Goal: Transaction & Acquisition: Purchase product/service

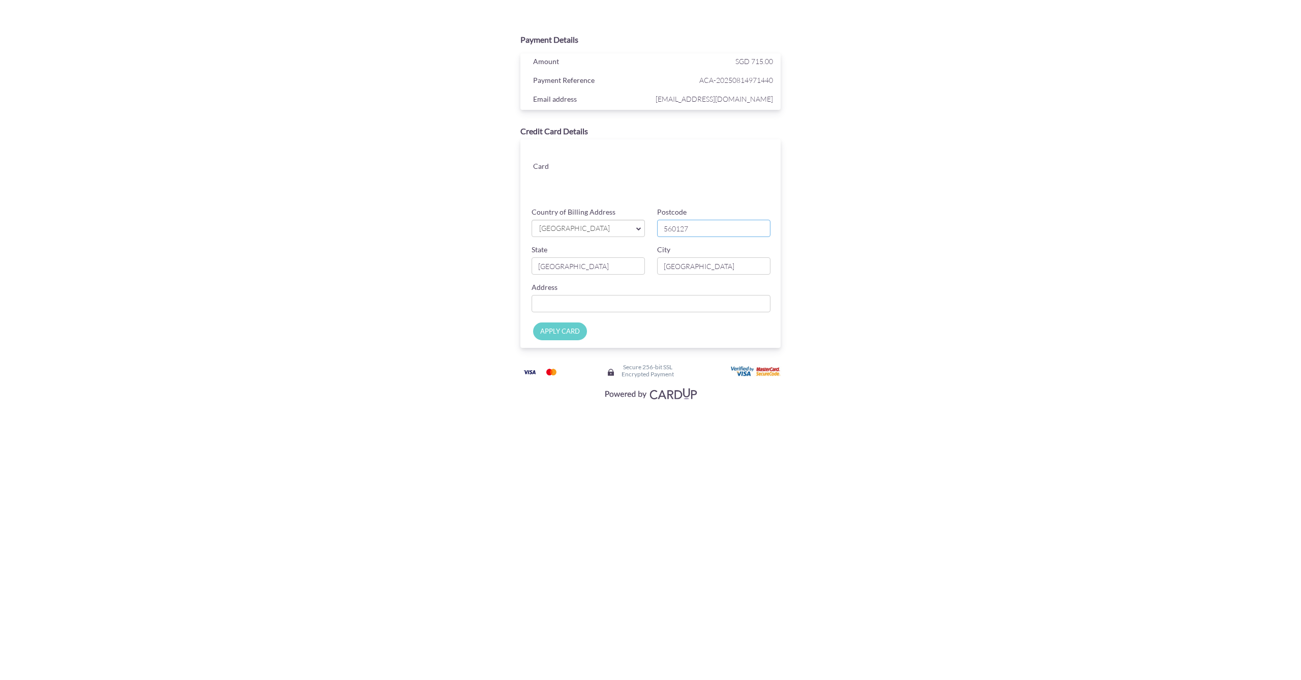
type input "560127"
type input "#"
type input "Block 127 Ang mo kio Avnue3, #03-1881"
click at [562, 333] on input "APPLY CARD" at bounding box center [560, 331] width 54 height 18
type input "Applying..."
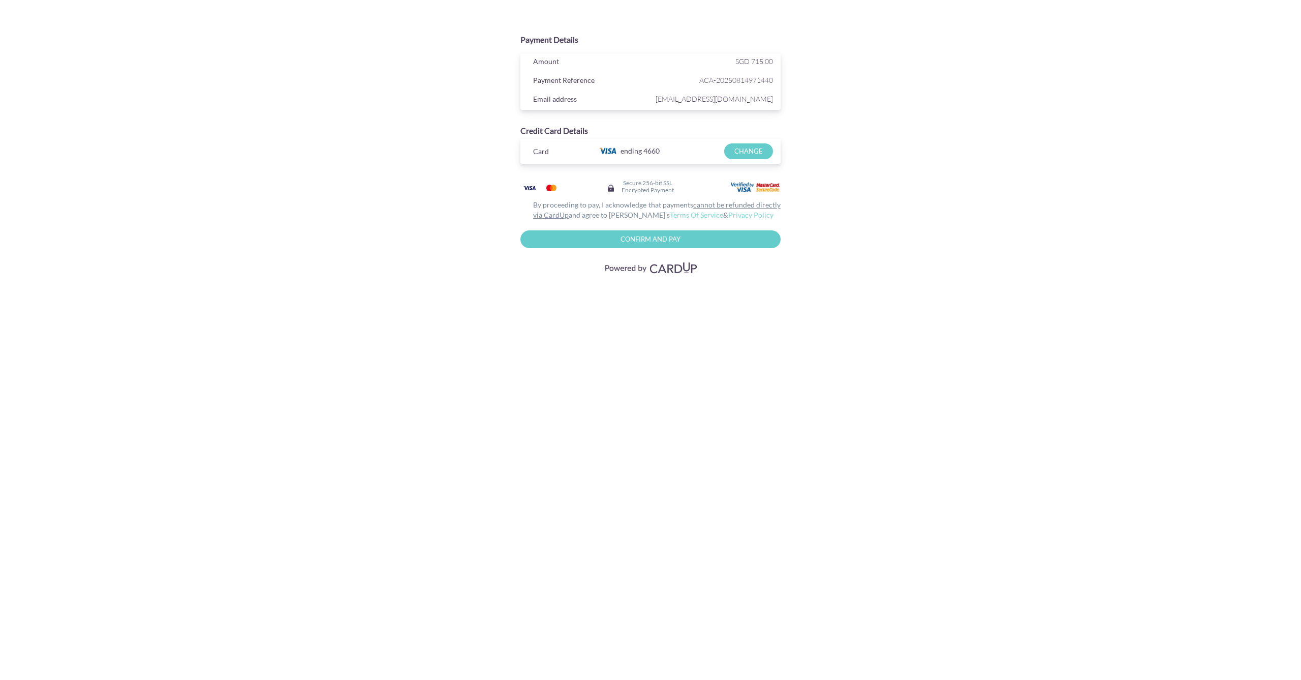
click at [659, 238] on input "Confirm and Pay" at bounding box center [651, 239] width 260 height 18
type input "Please wait..."
